Goal: Find specific page/section: Find specific page/section

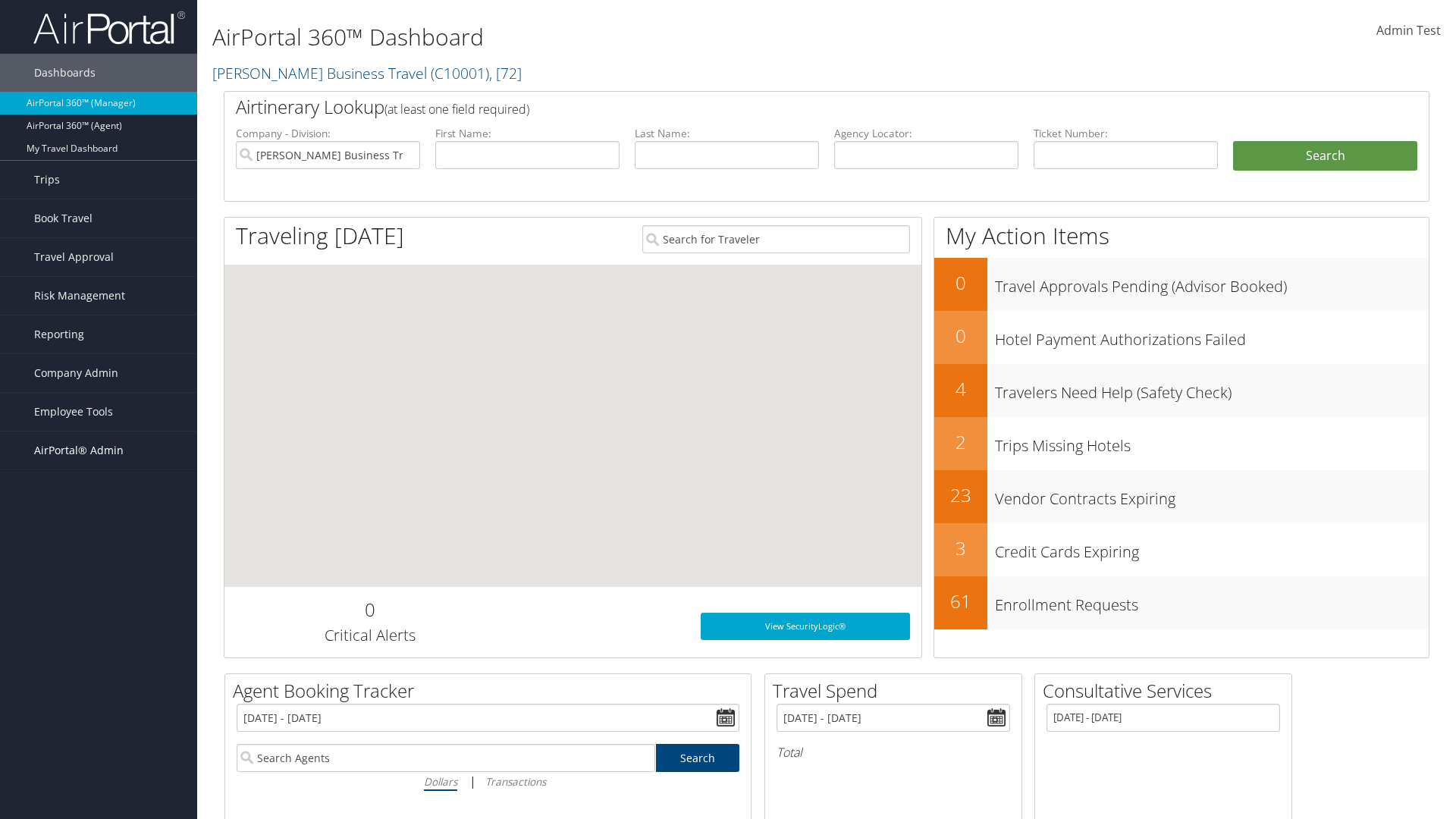
click at [98, 450] on span "AirPortal® Admin" at bounding box center [79, 449] width 90 height 38
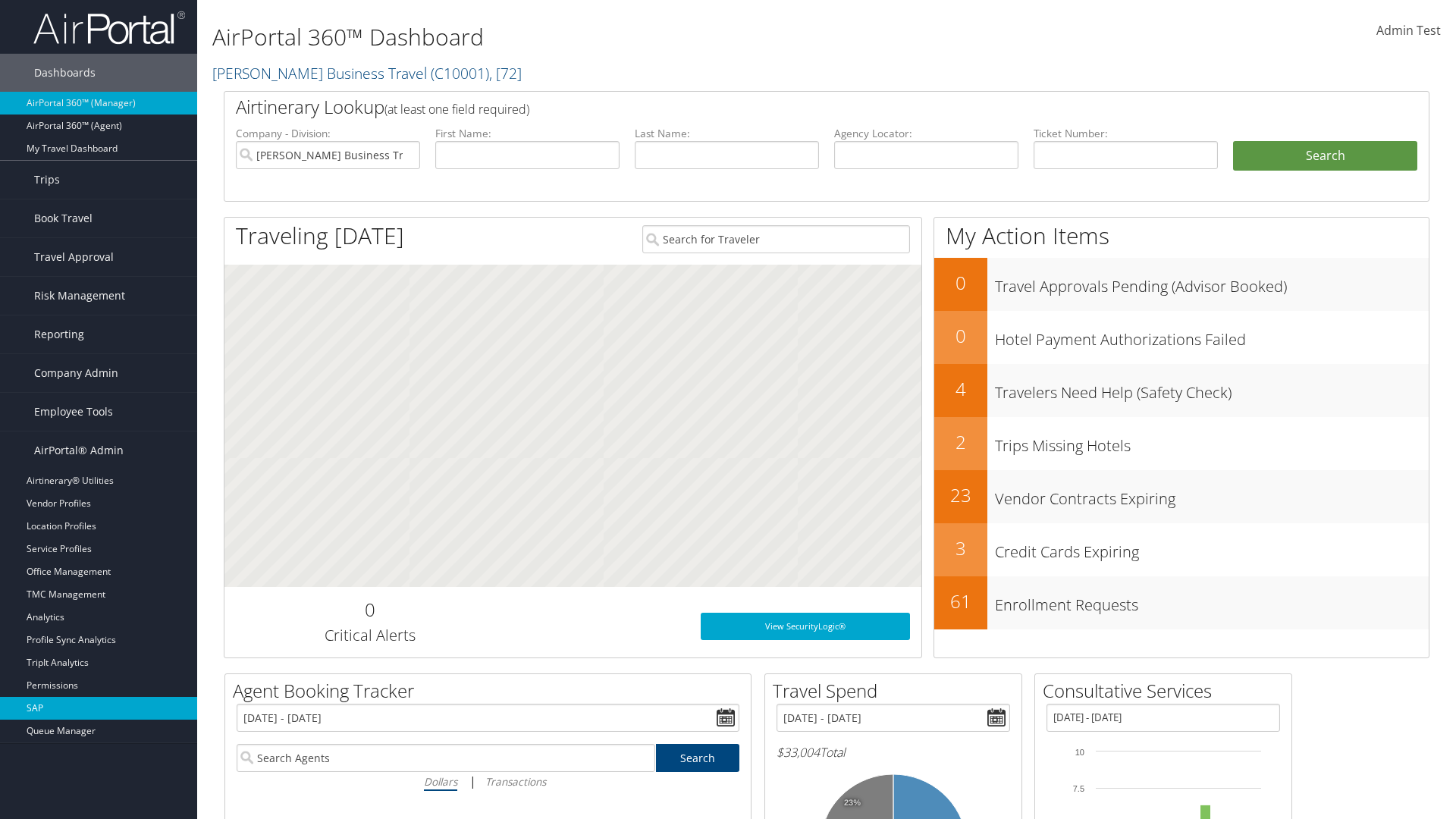
click at [98, 708] on link "SAP" at bounding box center [98, 708] width 197 height 23
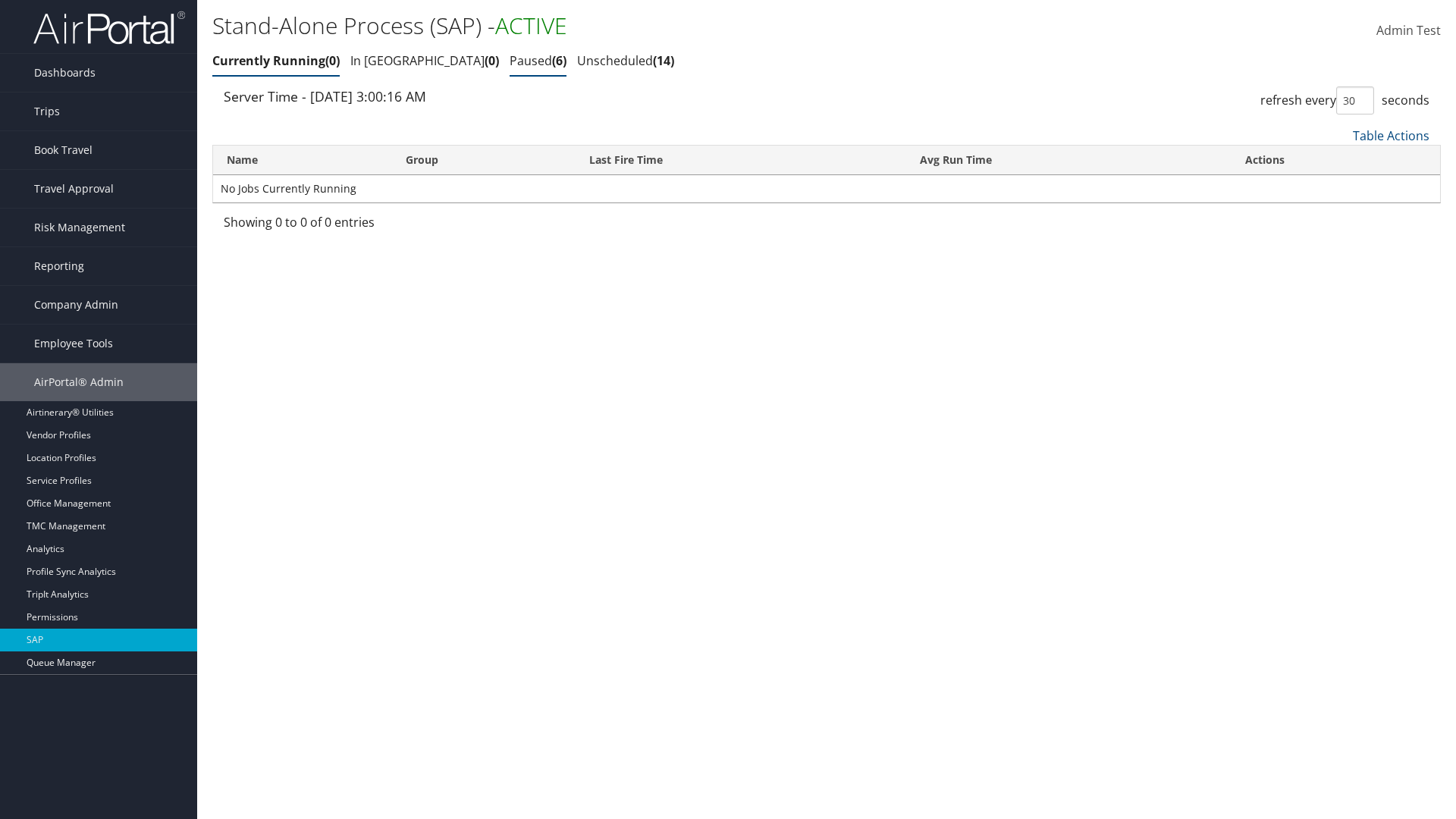
click at [510, 61] on link "Paused 6" at bounding box center [539, 61] width 57 height 17
